Goal: Information Seeking & Learning: Learn about a topic

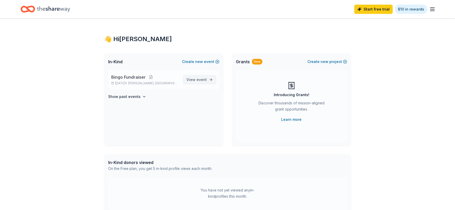
click at [194, 80] on span "View event" at bounding box center [196, 80] width 20 height 6
click at [293, 121] on link "Learn more" at bounding box center [291, 120] width 20 height 6
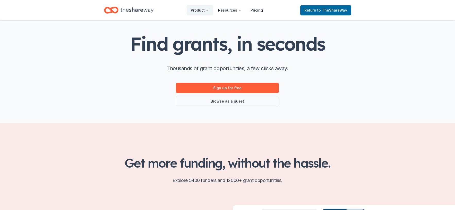
scroll to position [22, 0]
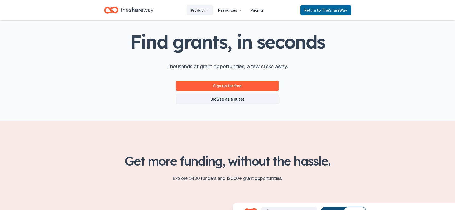
click at [257, 103] on link "Browse as a guest" at bounding box center [227, 99] width 103 height 10
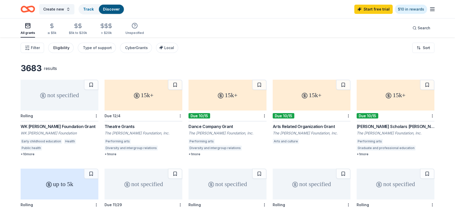
click at [60, 48] on div "Eligibility" at bounding box center [61, 48] width 16 height 6
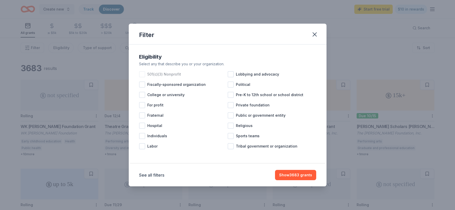
click at [142, 75] on div at bounding box center [142, 74] width 6 height 6
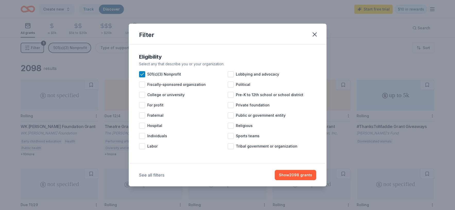
click at [150, 174] on button "See all filters" at bounding box center [151, 175] width 25 height 6
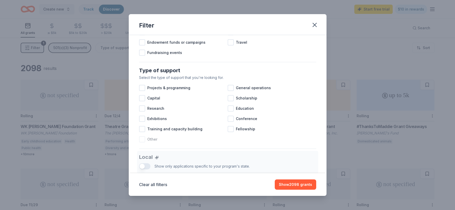
scroll to position [173, 0]
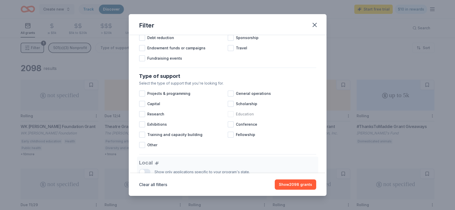
click at [229, 113] on div at bounding box center [230, 114] width 6 height 6
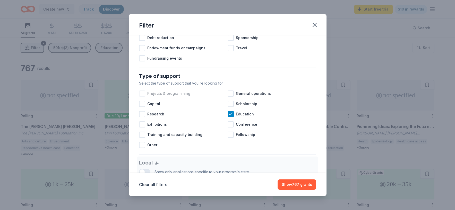
click at [143, 94] on div at bounding box center [142, 94] width 6 height 6
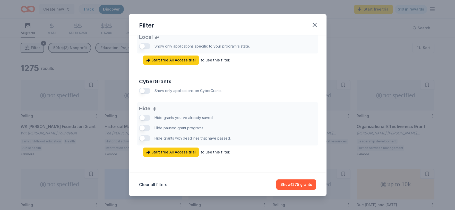
scroll to position [299, 0]
click at [283, 185] on button "Show 1275 grants" at bounding box center [296, 185] width 40 height 10
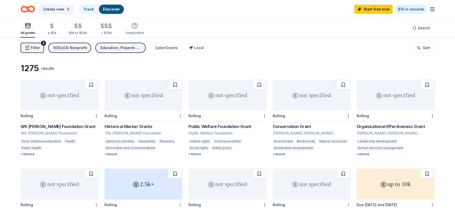
scroll to position [0, 0]
click at [171, 48] on div "CyberGrants" at bounding box center [166, 48] width 23 height 6
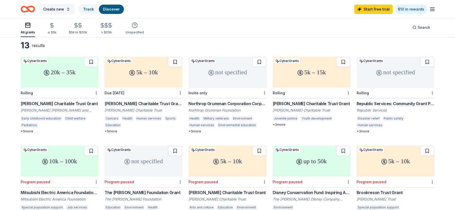
scroll to position [13, 0]
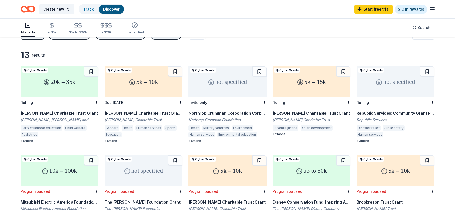
click at [279, 132] on div "+ 2 more" at bounding box center [312, 134] width 78 height 4
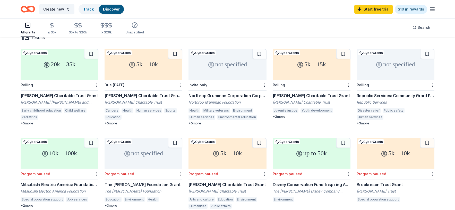
scroll to position [33, 0]
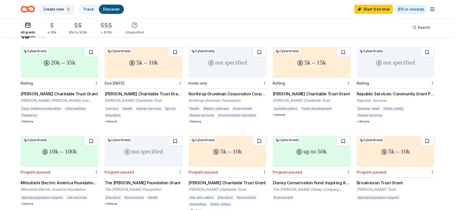
click at [40, 94] on div "[PERSON_NAME] Charitable Trust Grant" at bounding box center [60, 94] width 78 height 6
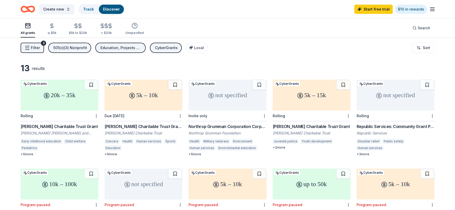
scroll to position [0, 0]
click at [31, 48] on button "Filter 3" at bounding box center [32, 48] width 23 height 10
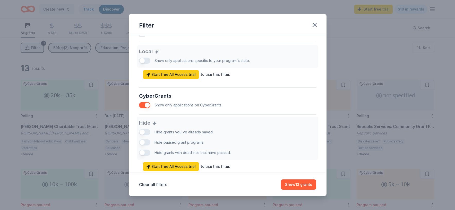
scroll to position [282, 0]
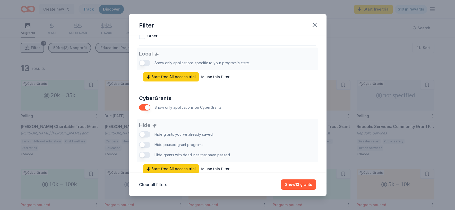
click at [146, 106] on button "button" at bounding box center [144, 107] width 11 height 6
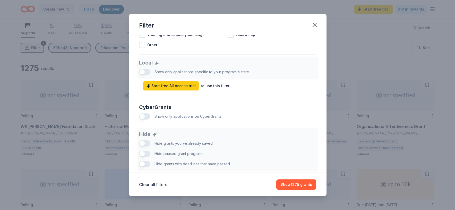
scroll to position [274, 0]
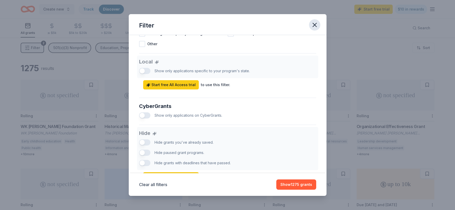
click at [316, 23] on icon "button" at bounding box center [315, 25] width 4 height 4
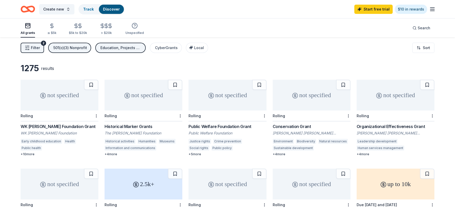
scroll to position [0, 0]
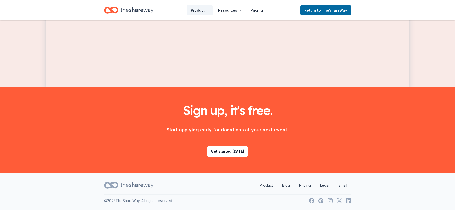
scroll to position [649, 0]
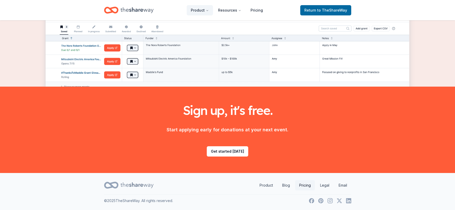
click at [305, 186] on link "Pricing" at bounding box center [305, 185] width 20 height 10
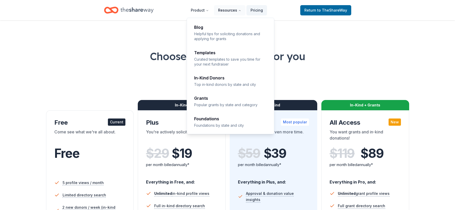
click at [221, 7] on button "Resources" at bounding box center [229, 10] width 31 height 10
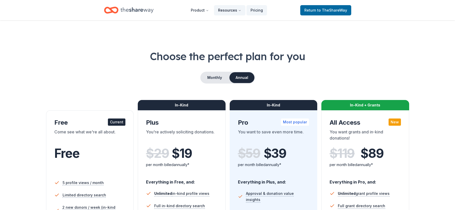
click at [223, 10] on button "Resources" at bounding box center [229, 10] width 31 height 10
click at [316, 11] on span "Return to TheShareWay" at bounding box center [325, 10] width 43 height 6
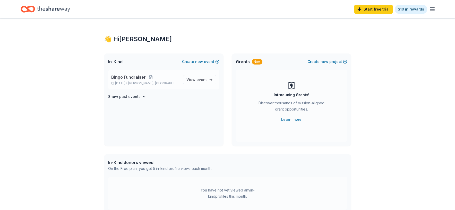
click at [143, 78] on span "Bingo Fundraiser" at bounding box center [128, 77] width 34 height 6
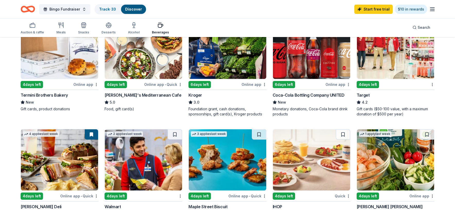
scroll to position [170, 0]
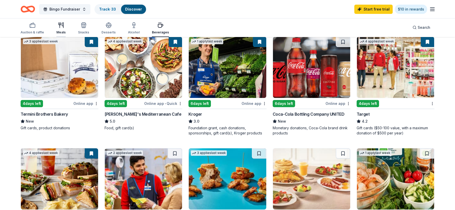
click at [59, 23] on icon "button" at bounding box center [60, 24] width 2 height 2
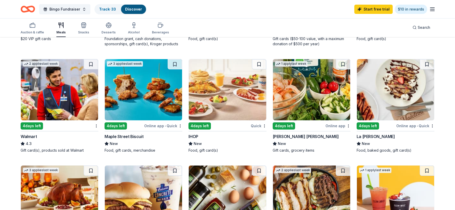
scroll to position [147, 0]
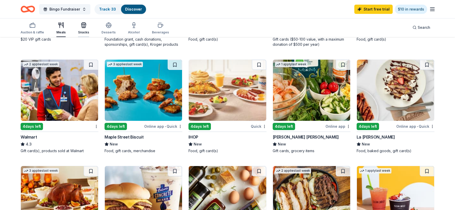
click at [81, 27] on icon "button" at bounding box center [83, 26] width 5 height 4
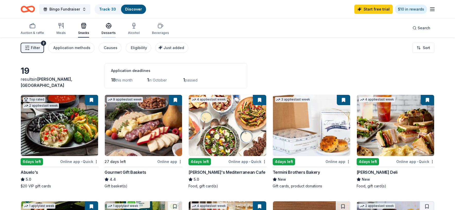
click at [106, 30] on div "Desserts" at bounding box center [108, 29] width 14 height 12
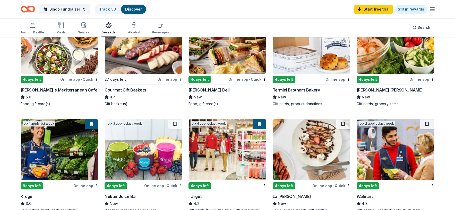
scroll to position [80, 0]
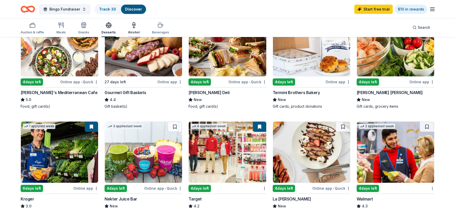
click at [132, 28] on div "Alcohol" at bounding box center [134, 28] width 12 height 12
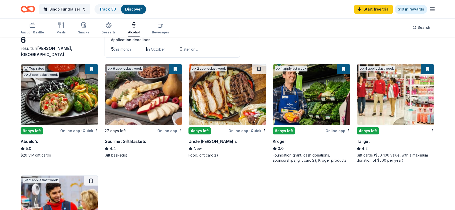
scroll to position [26, 0]
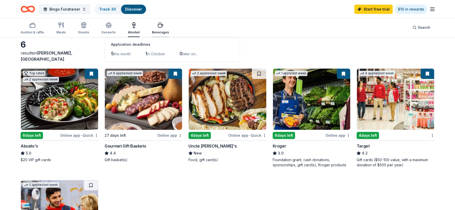
click at [157, 25] on icon "button" at bounding box center [160, 25] width 6 height 6
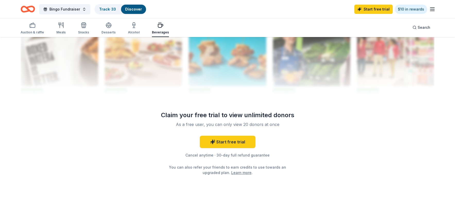
scroll to position [526, 0]
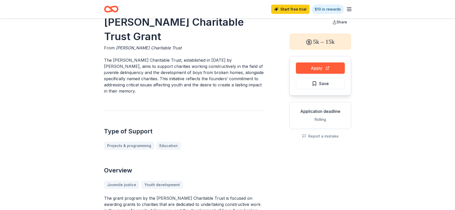
scroll to position [4, 0]
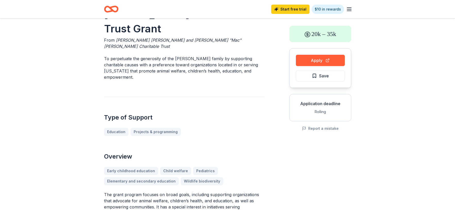
scroll to position [25, 0]
